Goal: Task Accomplishment & Management: Use online tool/utility

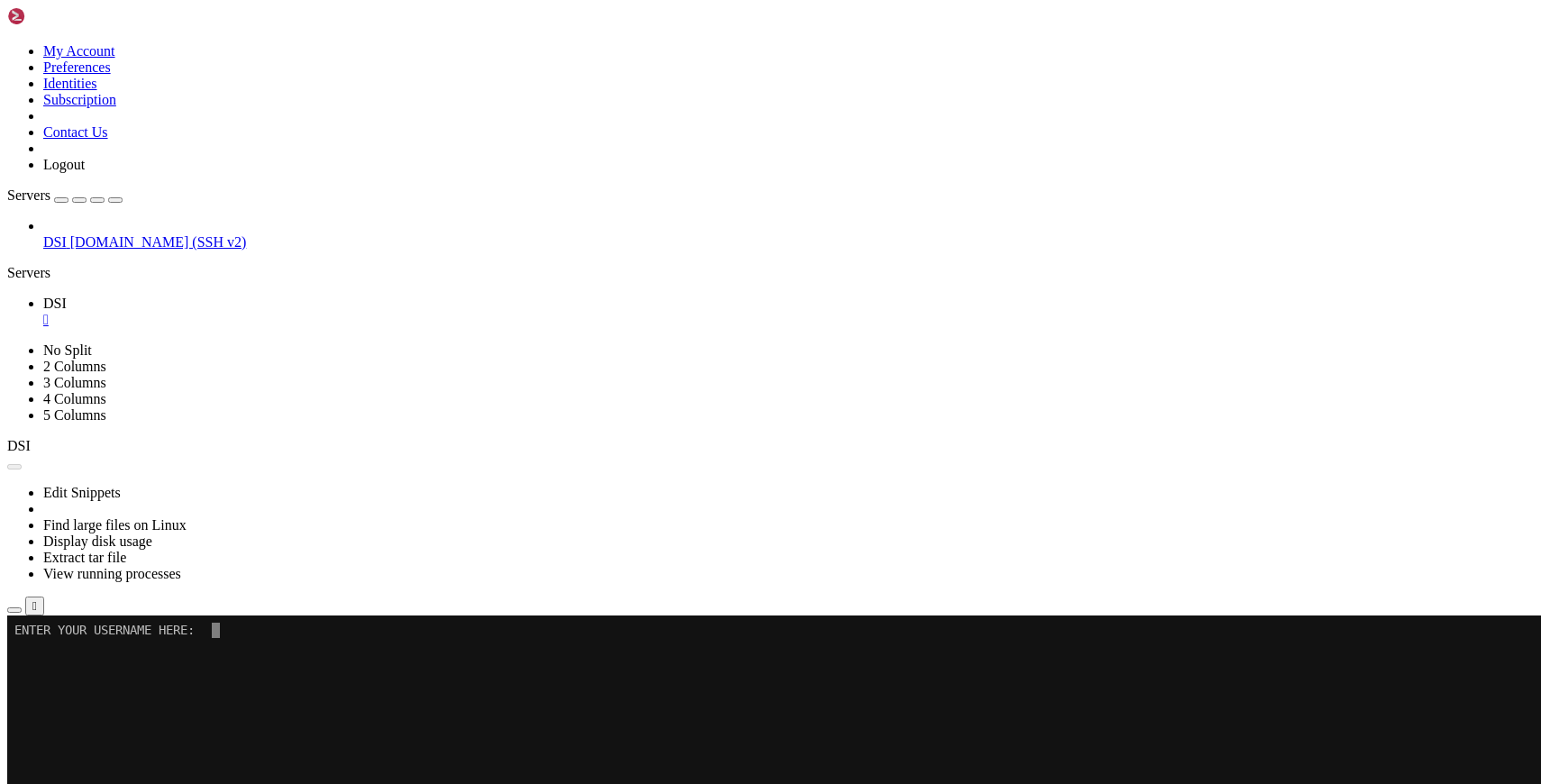
click at [80, 666] on button "Reconnect" at bounding box center [43, 675] width 72 height 19
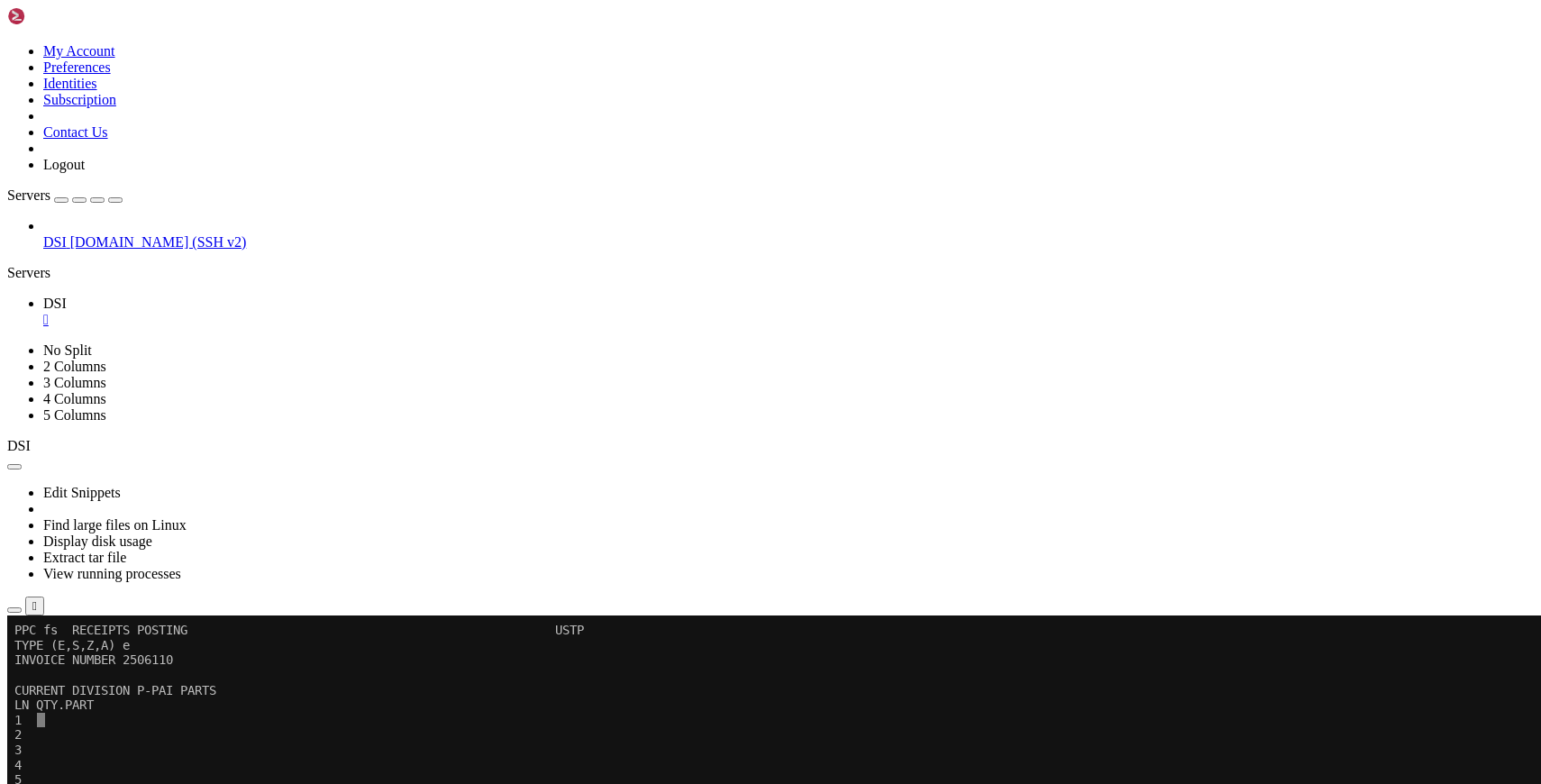
click at [80, 666] on button "Reconnect" at bounding box center [43, 675] width 72 height 19
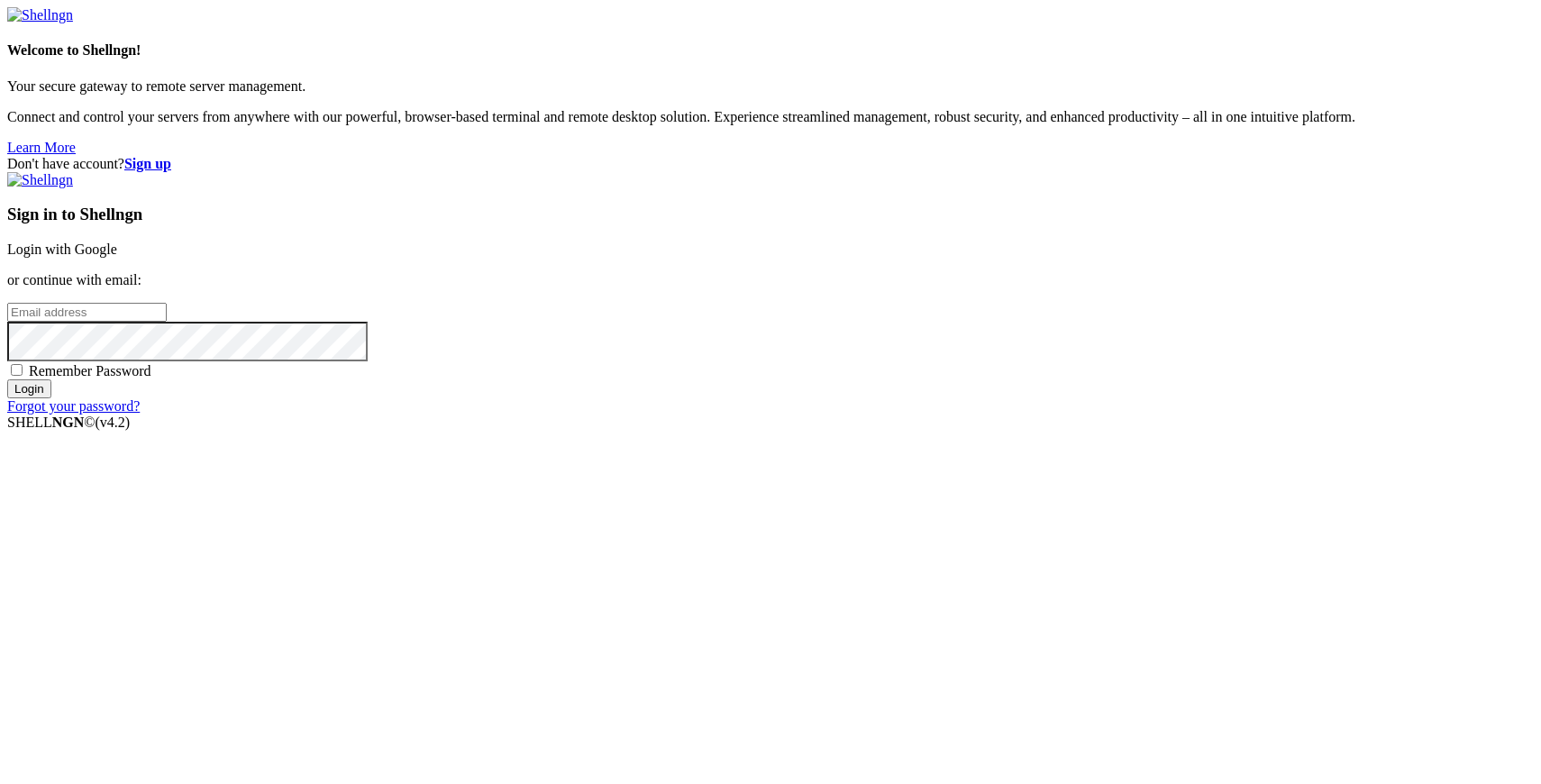
type input "[PERSON_NAME][EMAIL_ADDRESS][DOMAIN_NAME]"
click at [51, 398] on input "Login" at bounding box center [29, 388] width 44 height 19
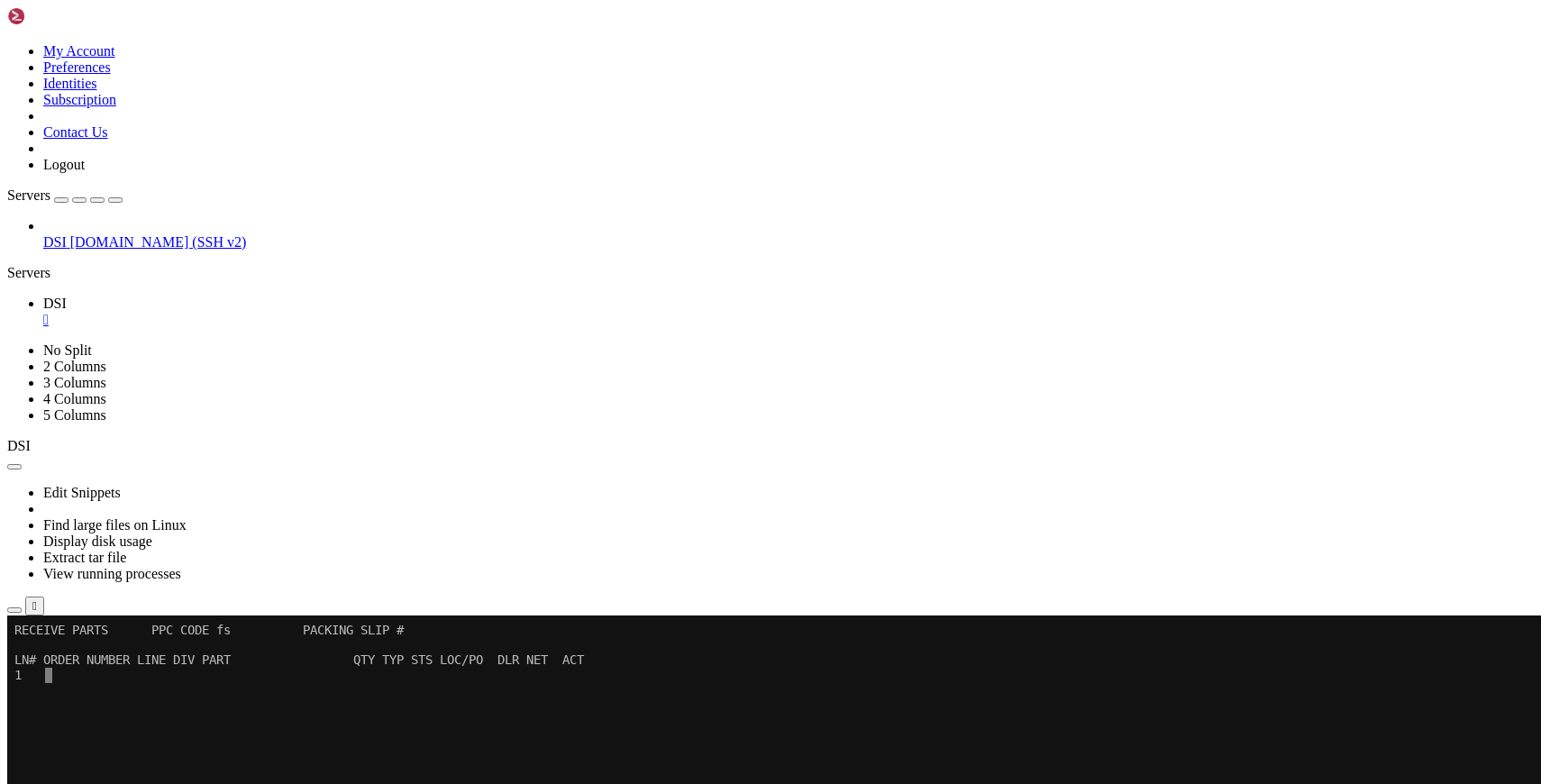
click at [115, 200] on icon "button" at bounding box center [115, 200] width 0 height 0
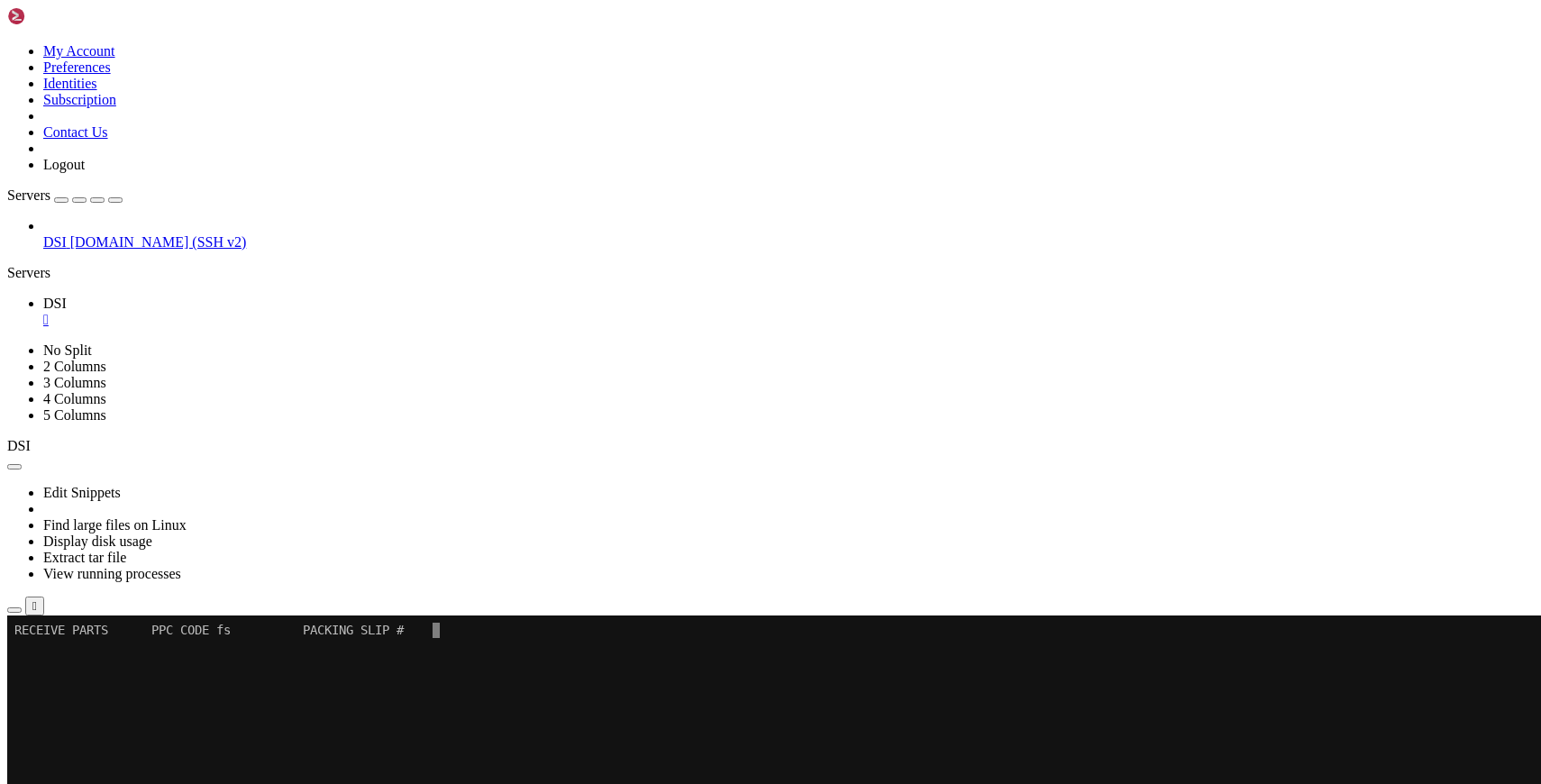
click at [507, 783] on x-row at bounding box center [763, 795] width 1498 height 16
